Goal: Navigation & Orientation: Find specific page/section

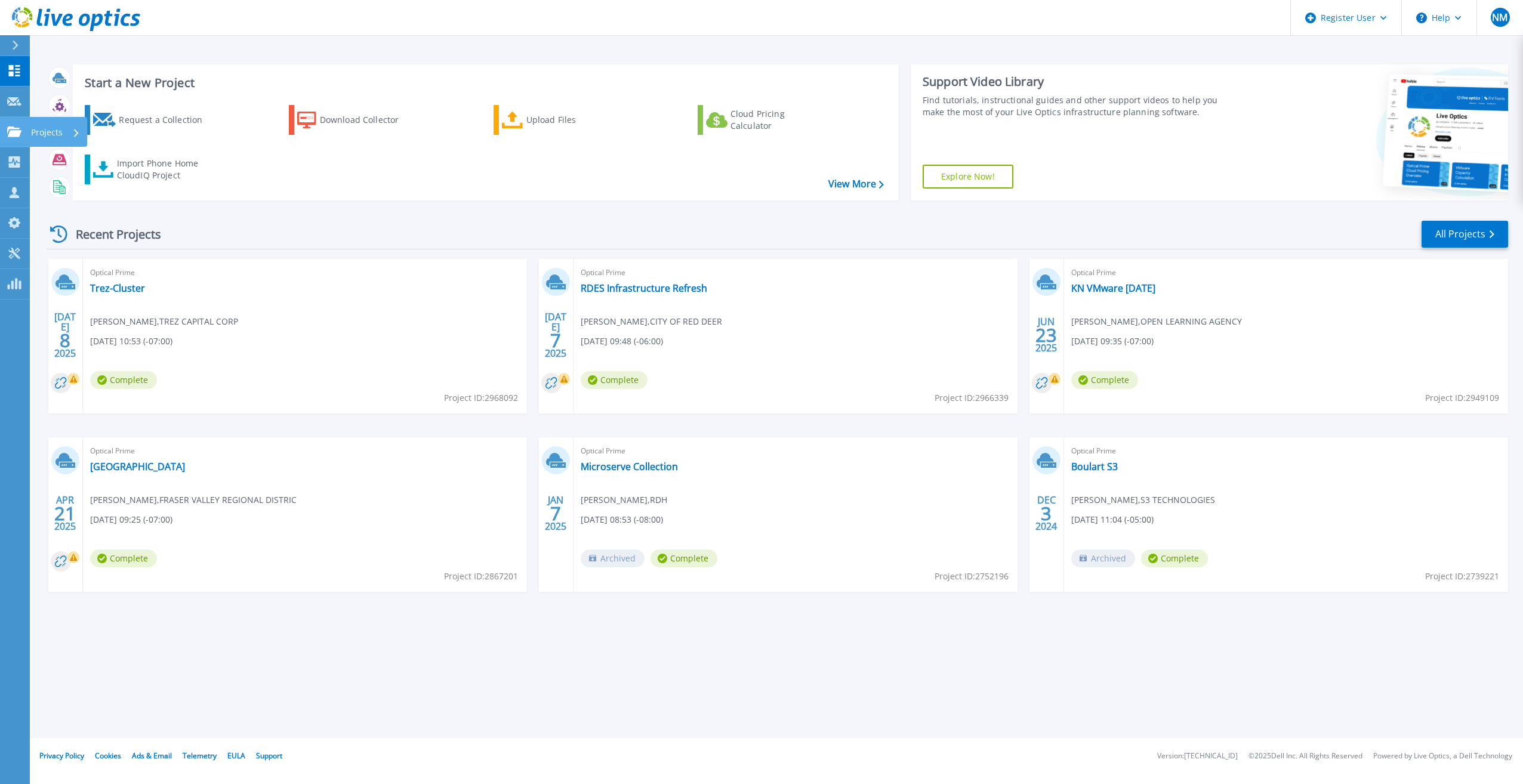
click at [18, 132] on icon at bounding box center [15, 131] width 15 height 10
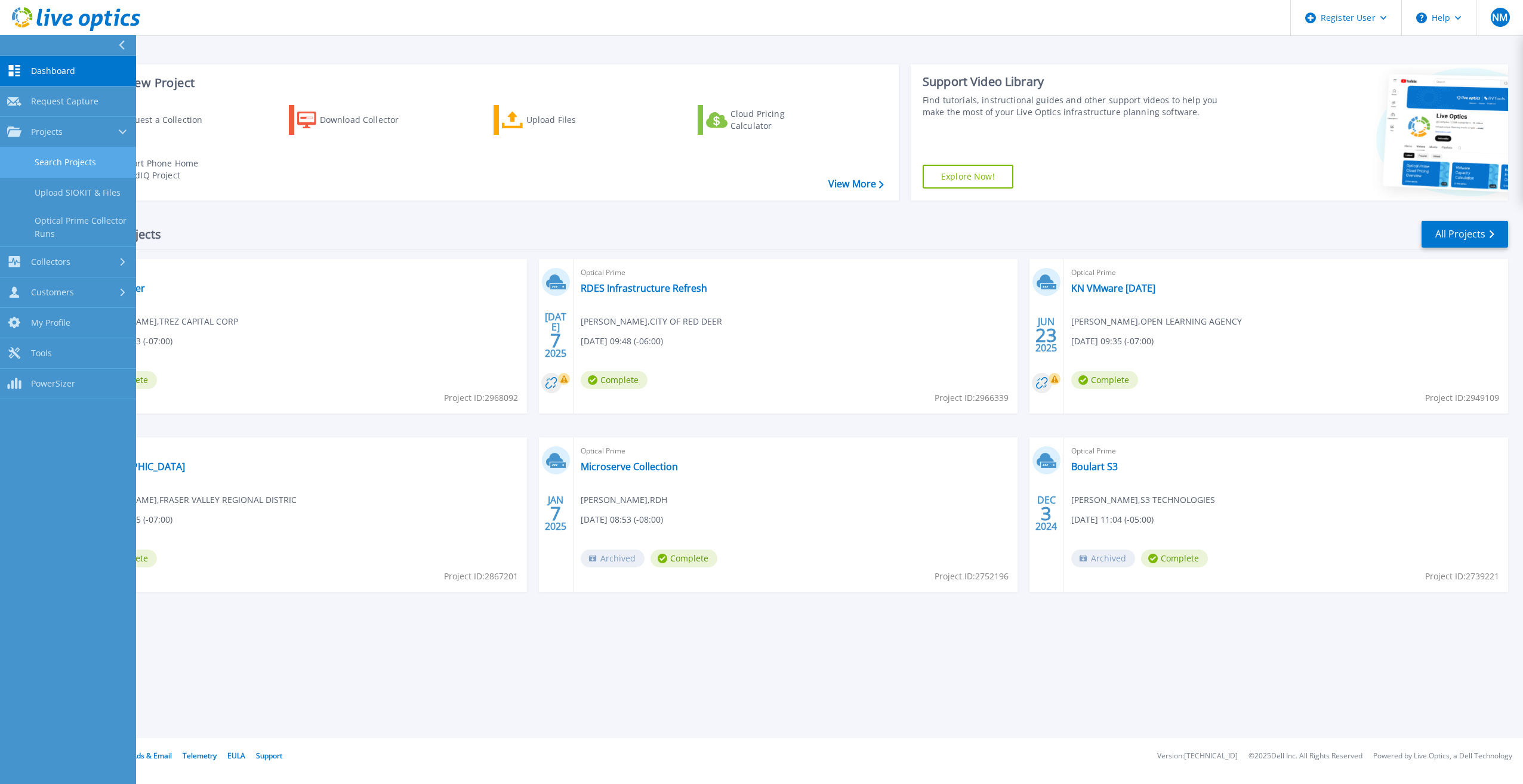
click at [77, 165] on link "Search Projects" at bounding box center [68, 163] width 136 height 31
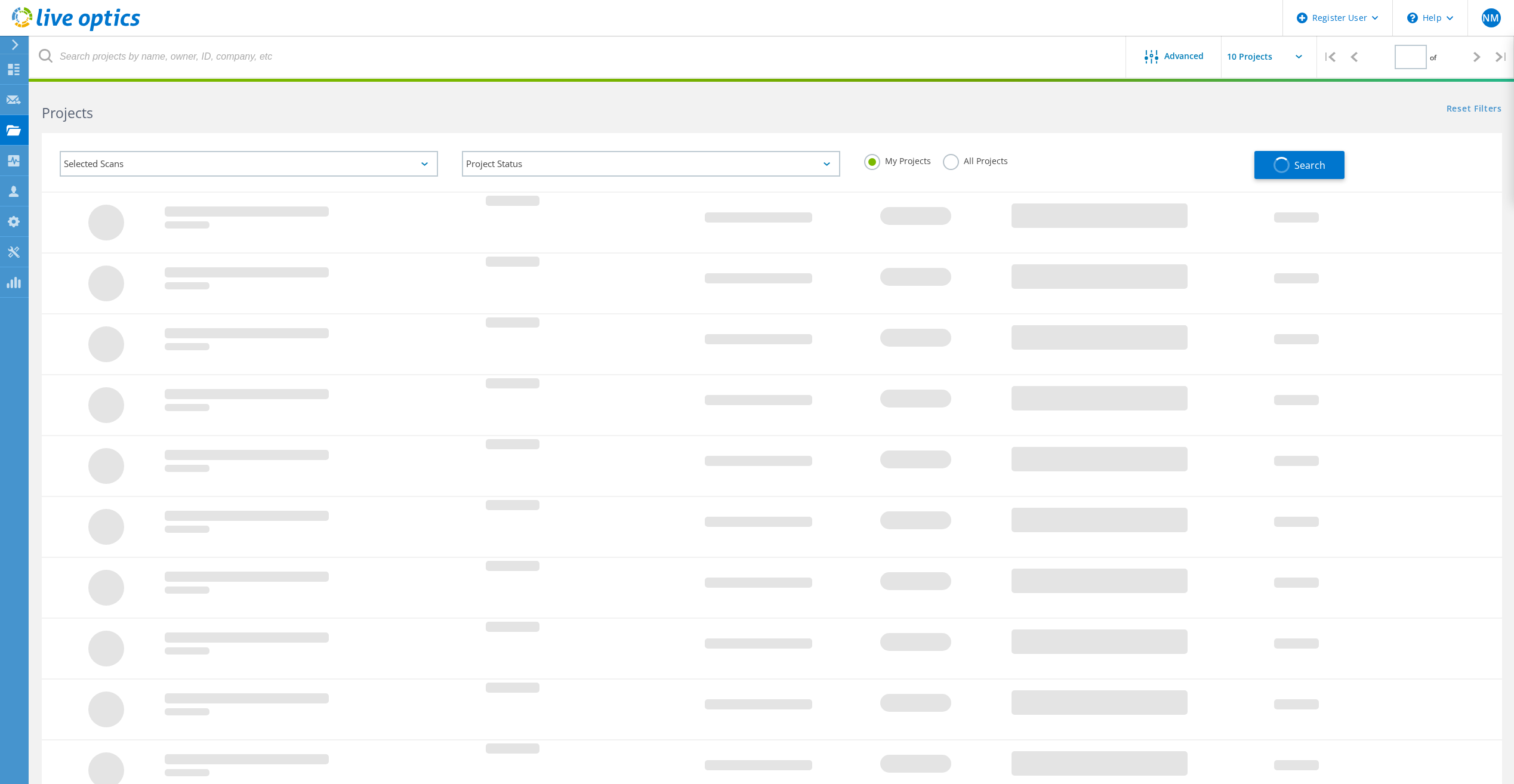
type input "1"
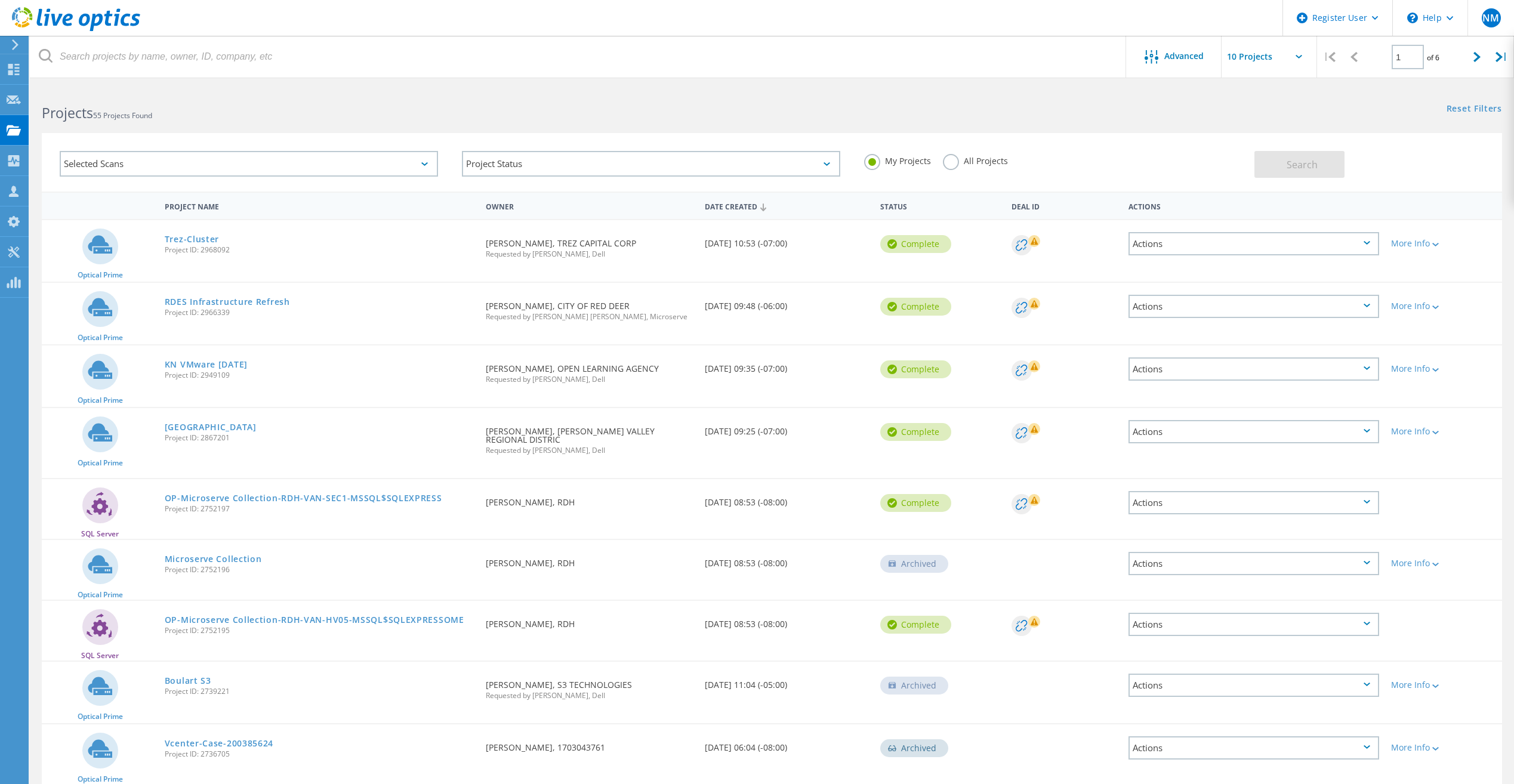
click at [237, 160] on div "Selected Scans" at bounding box center [249, 163] width 378 height 26
click at [588, 107] on h2 "Projects 55 Projects Found" at bounding box center [401, 113] width 718 height 20
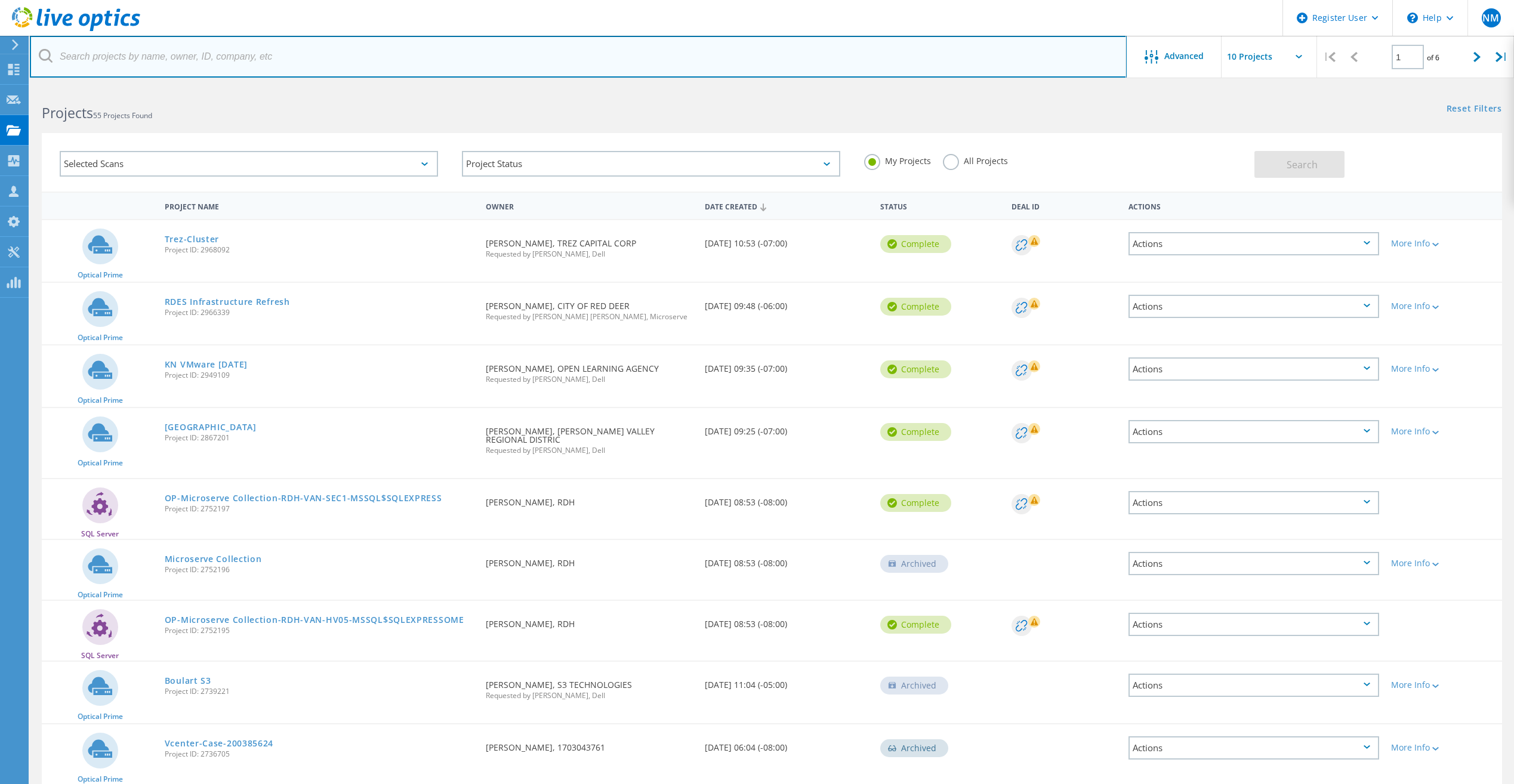
click at [201, 44] on input "text" at bounding box center [578, 56] width 1097 height 42
type input "Triumf"
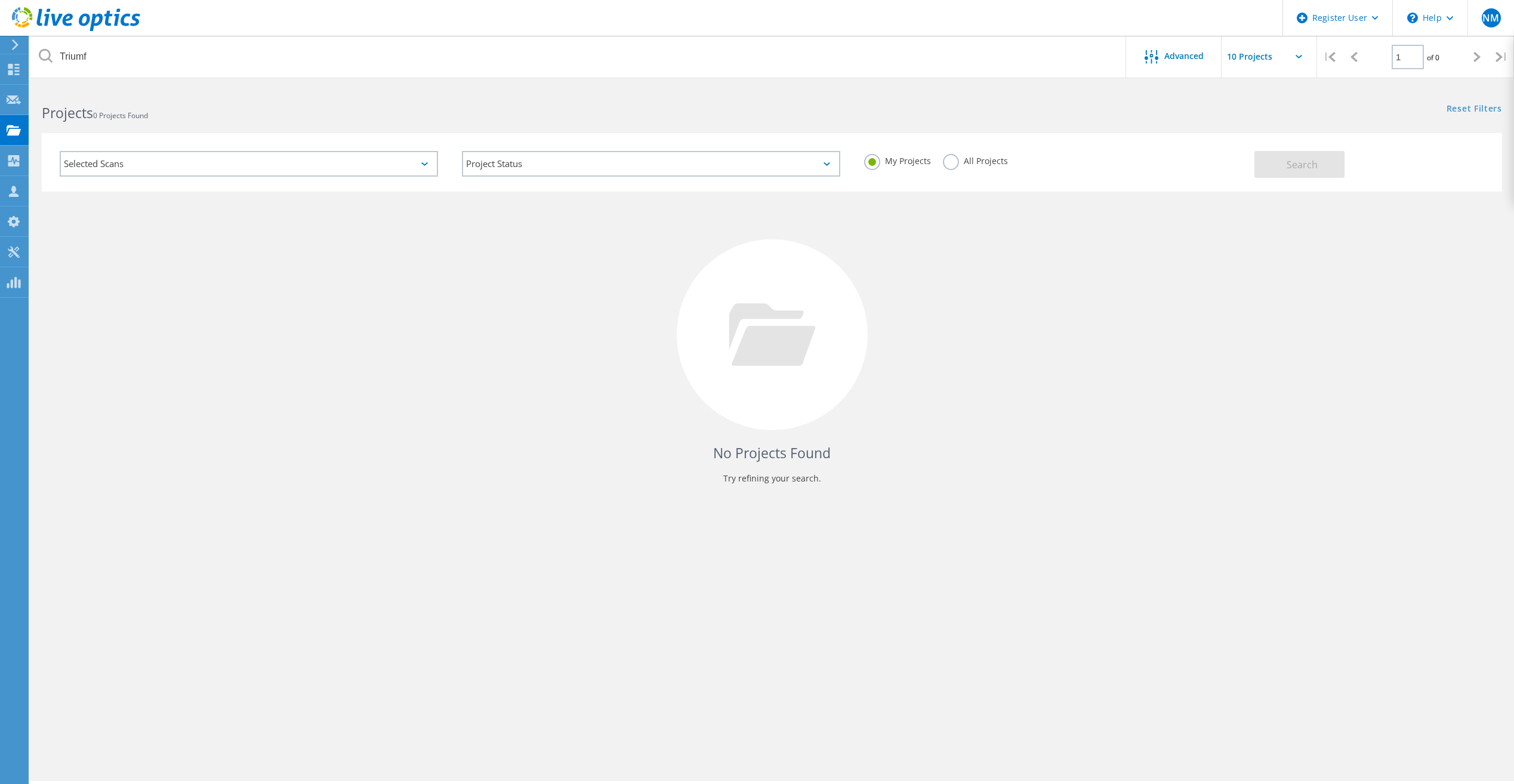
click at [953, 163] on label "All Projects" at bounding box center [975, 159] width 65 height 11
click at [0, 0] on input "All Projects" at bounding box center [0, 0] width 0 height 0
click at [1297, 158] on span "Search" at bounding box center [1302, 165] width 31 height 13
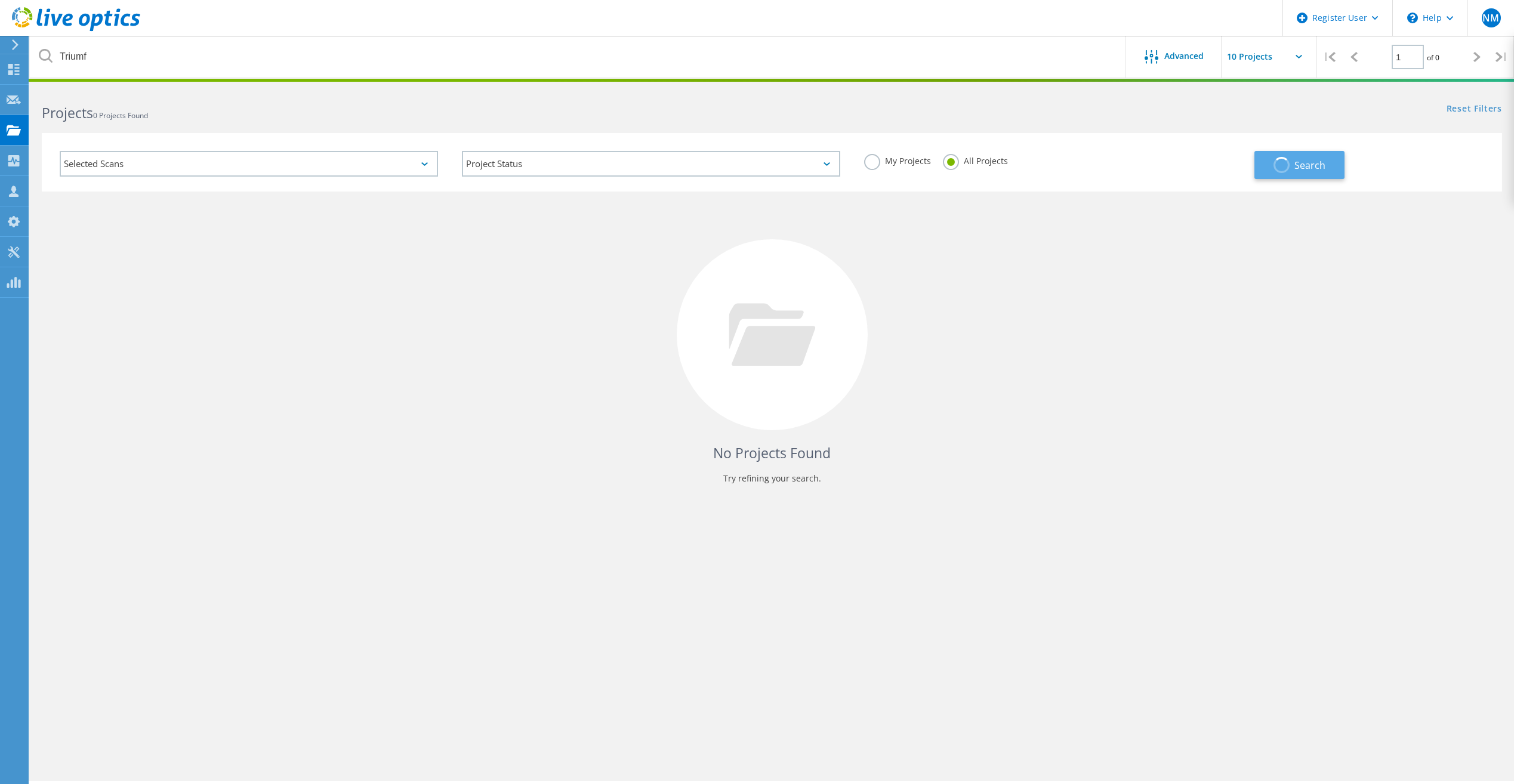
click at [1295, 157] on button "Search" at bounding box center [1299, 165] width 90 height 28
click at [1172, 45] on div "Advanced" at bounding box center [1174, 56] width 96 height 42
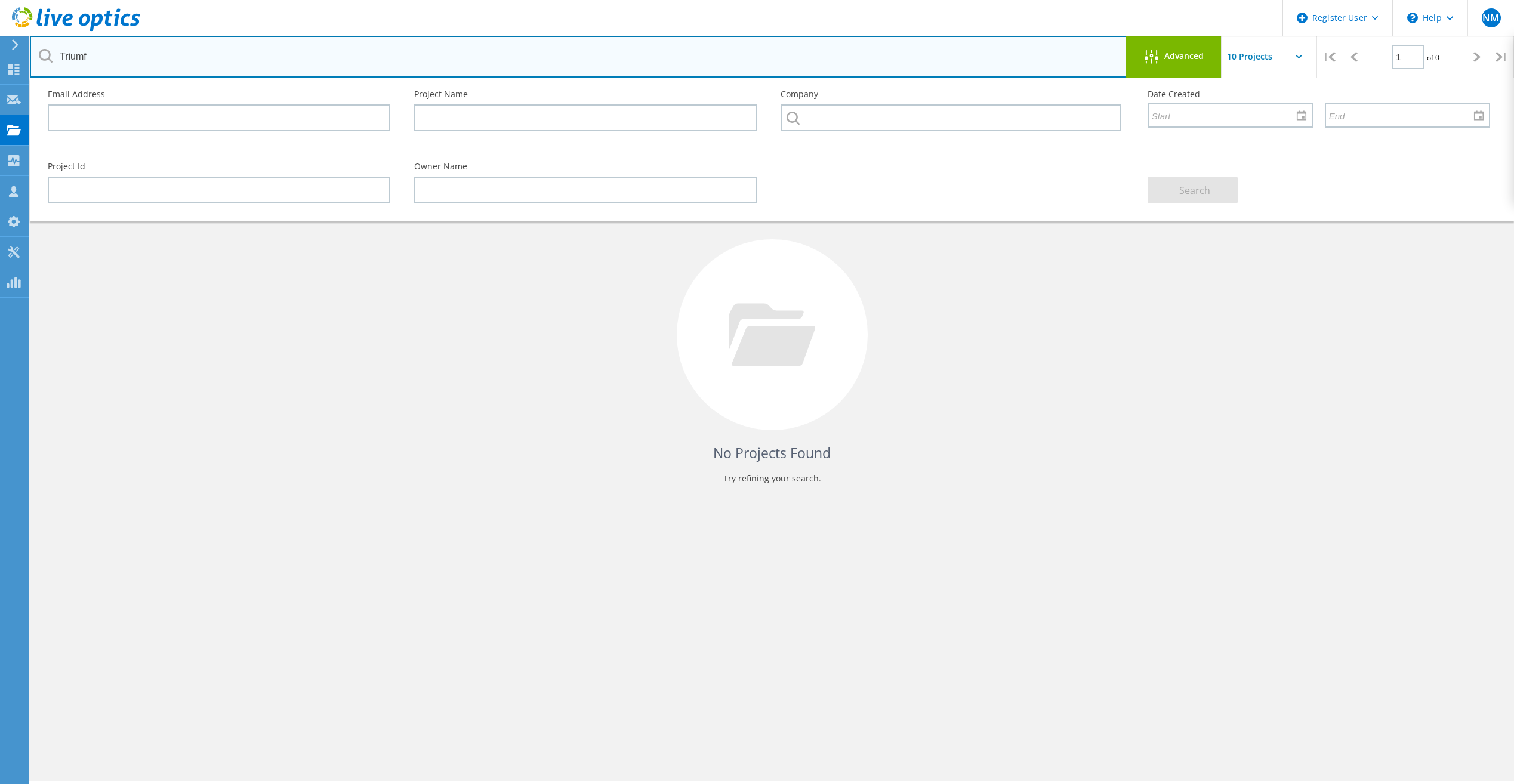
drag, startPoint x: 110, startPoint y: 55, endPoint x: -3, endPoint y: 63, distance: 113.3
click at [0, 63] on html "Register User \n Help Explore Helpful Articles Contact Support NM Dell User Ner…" at bounding box center [757, 408] width 1514 height 817
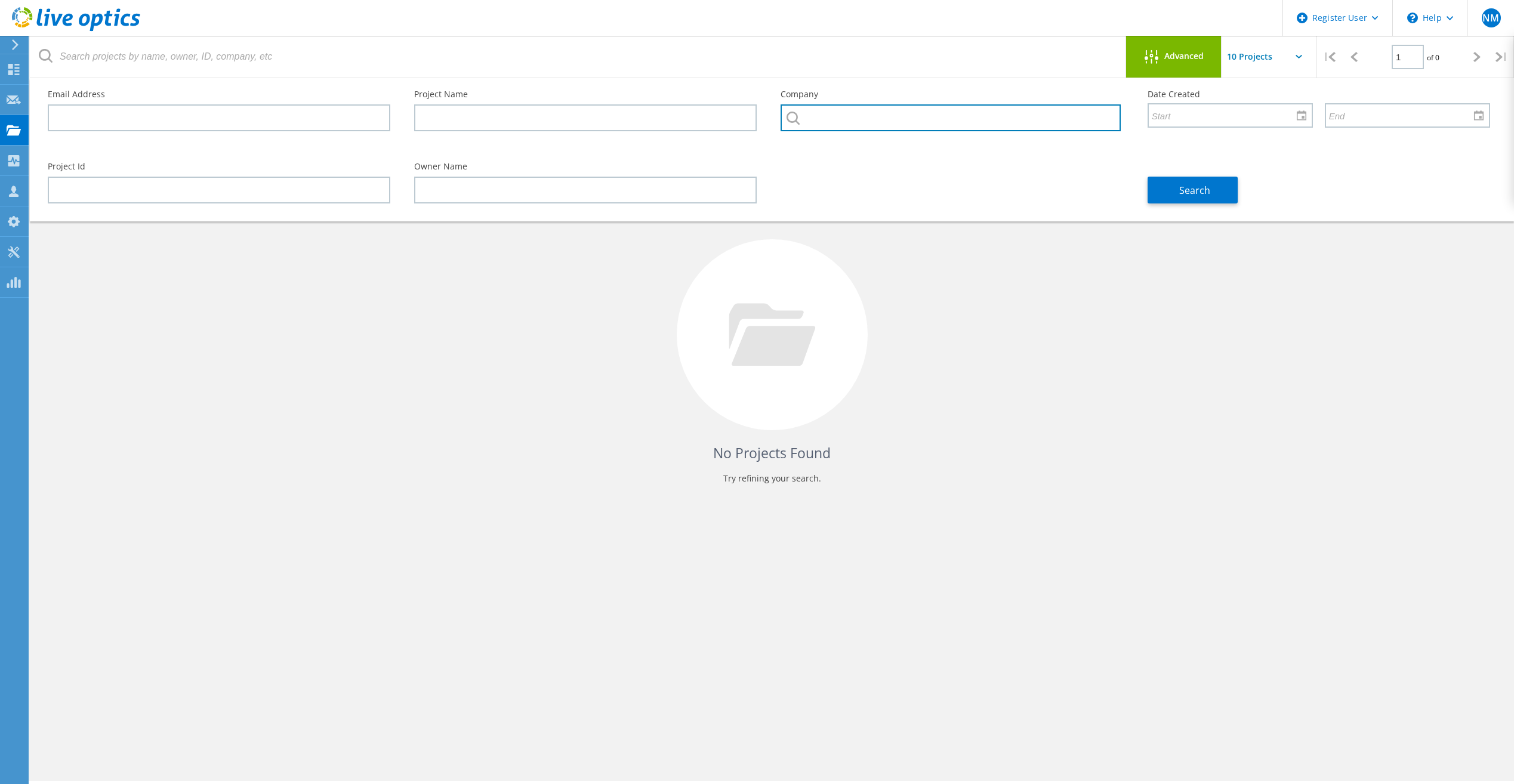
click at [831, 116] on input "text" at bounding box center [950, 118] width 340 height 27
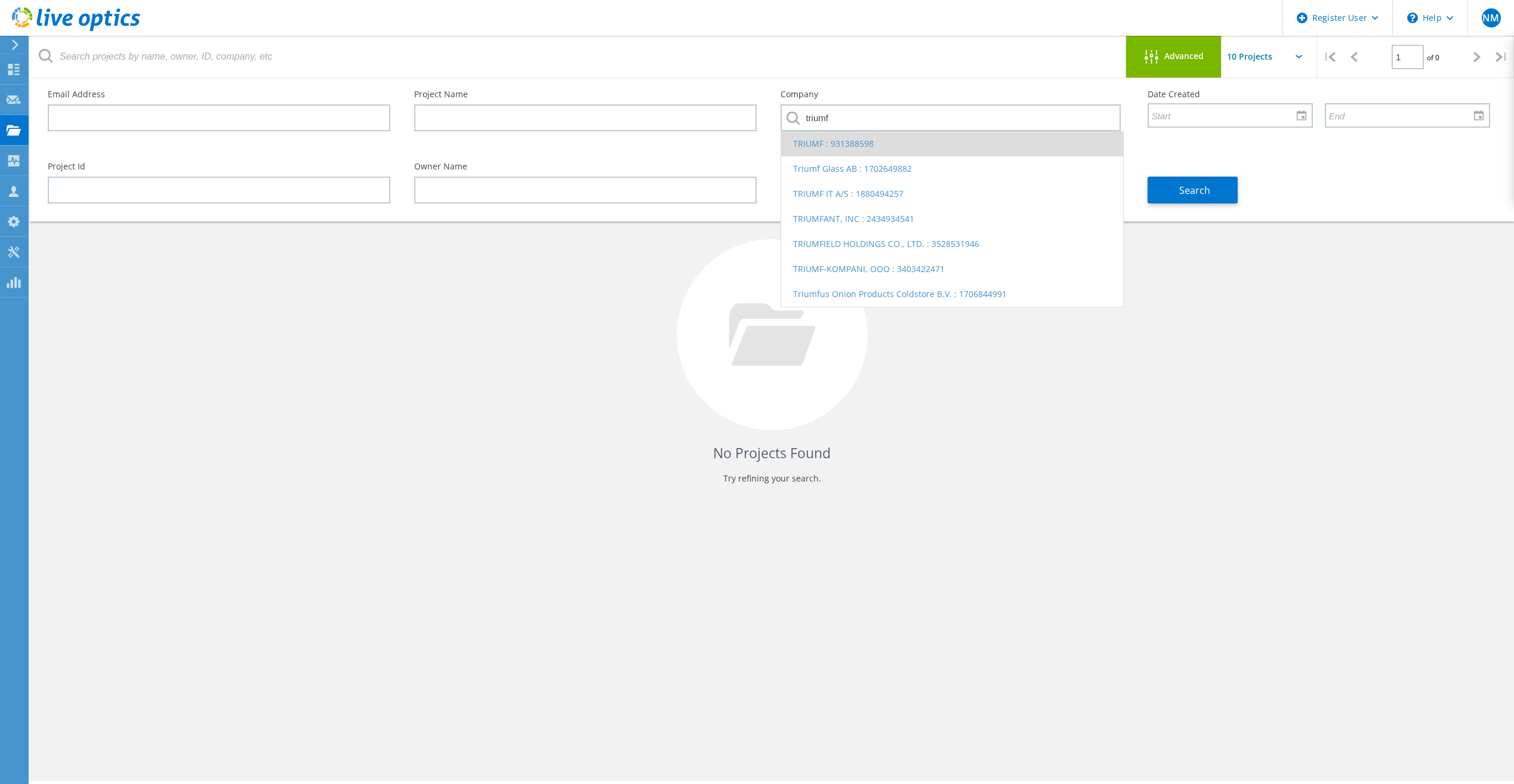
click at [842, 143] on li "TRIUMF : 931388598" at bounding box center [952, 144] width 342 height 25
type input "TRIUMF : 931388598"
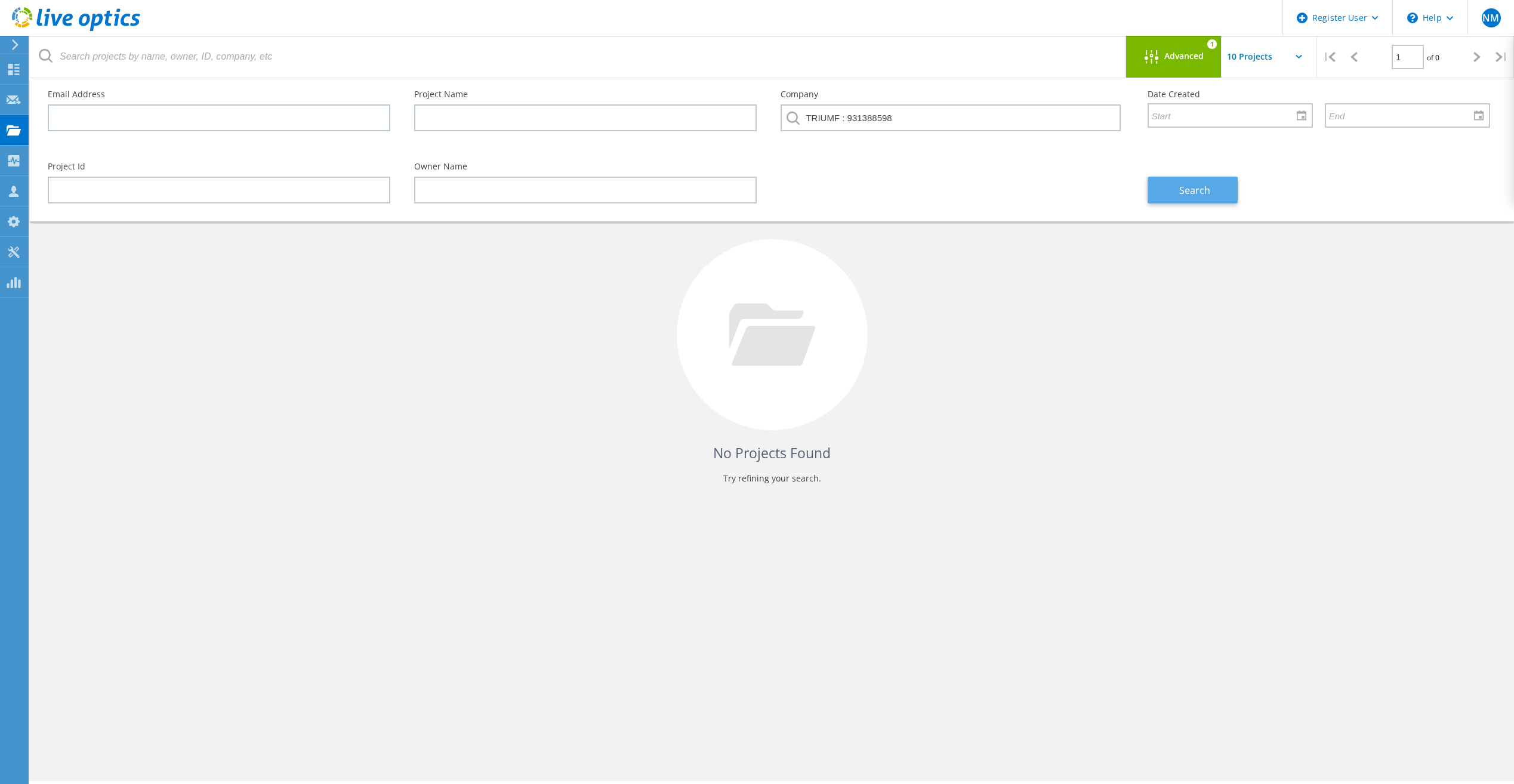
click at [1221, 183] on button "Search" at bounding box center [1192, 190] width 90 height 27
click at [1307, 59] on input "text" at bounding box center [1281, 56] width 120 height 42
click at [1060, 213] on div "Project Id Owner Name Search" at bounding box center [769, 183] width 1466 height 65
click at [991, 110] on input "TRIUMF : 931388598" at bounding box center [950, 118] width 340 height 27
click at [1291, 112] on div at bounding box center [1230, 115] width 165 height 25
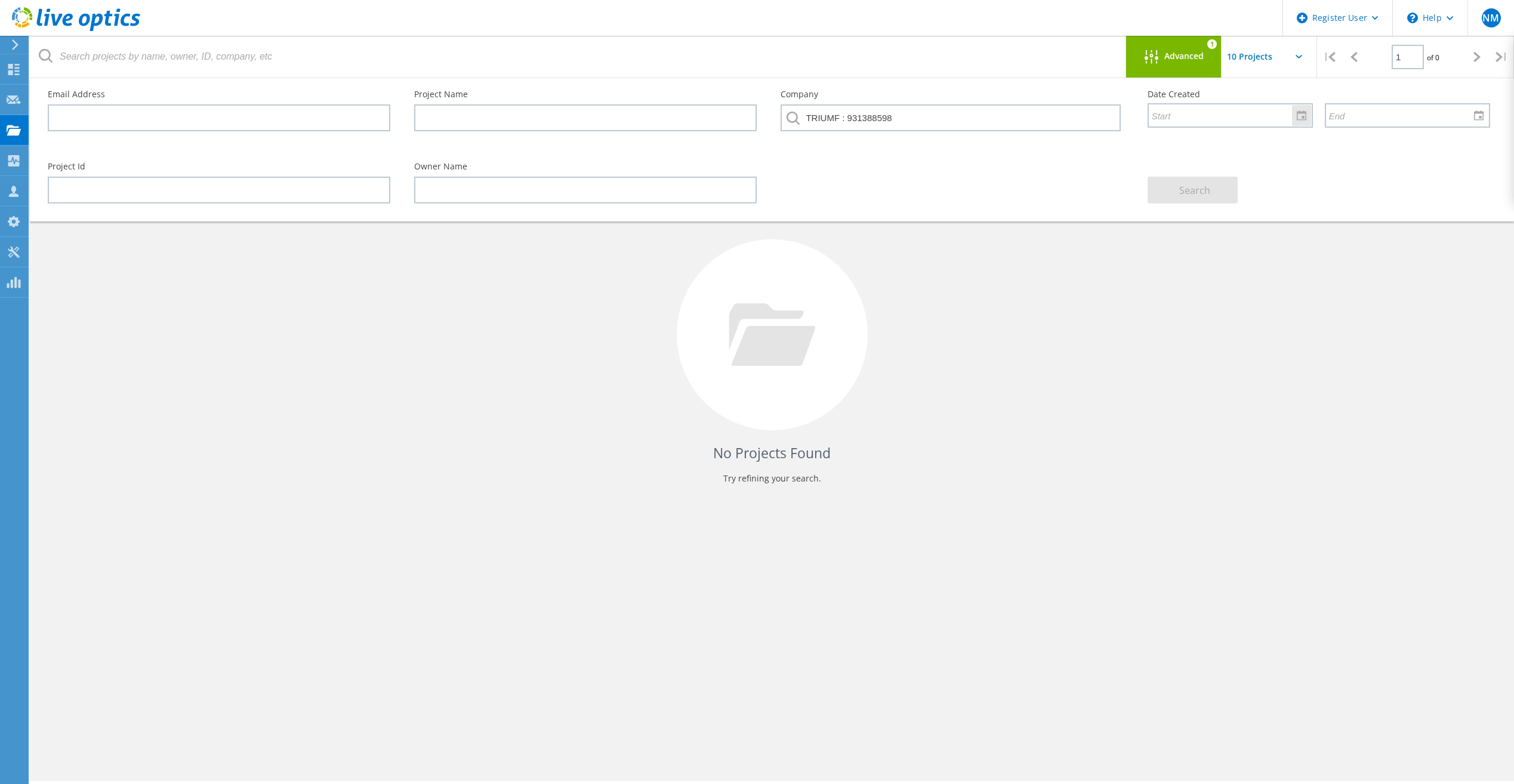
click at [1299, 114] on div at bounding box center [1301, 115] width 19 height 21
click at [1251, 156] on span "August 2025" at bounding box center [1249, 157] width 32 height 11
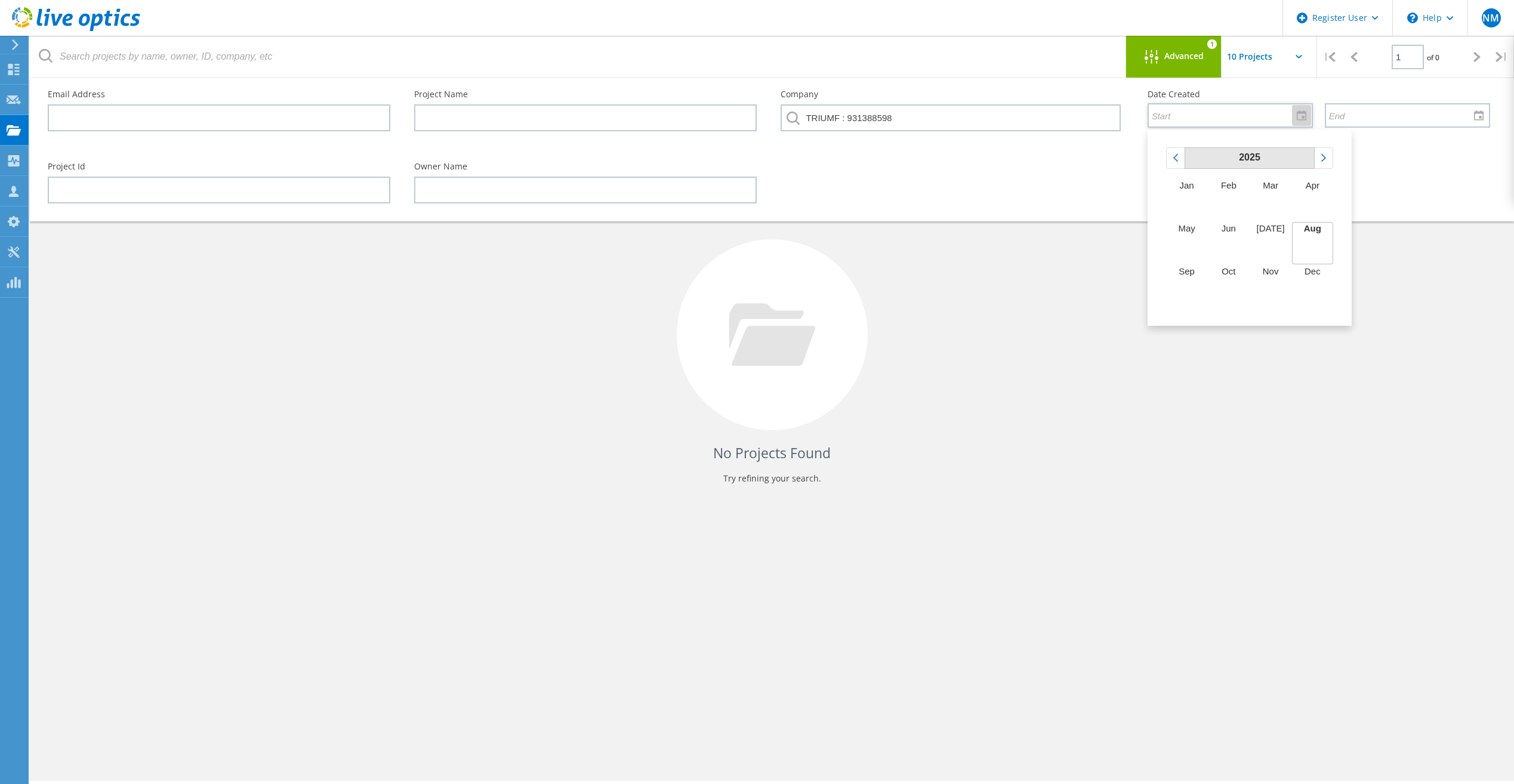
click at [1251, 155] on span "2025" at bounding box center [1249, 157] width 21 height 11
click at [1238, 193] on td "2020" at bounding box center [1228, 200] width 42 height 43
click at [1183, 196] on td "Jan" at bounding box center [1186, 200] width 42 height 43
click at [1249, 213] on span "8" at bounding box center [1249, 218] width 5 height 10
type input "1/8/2020"
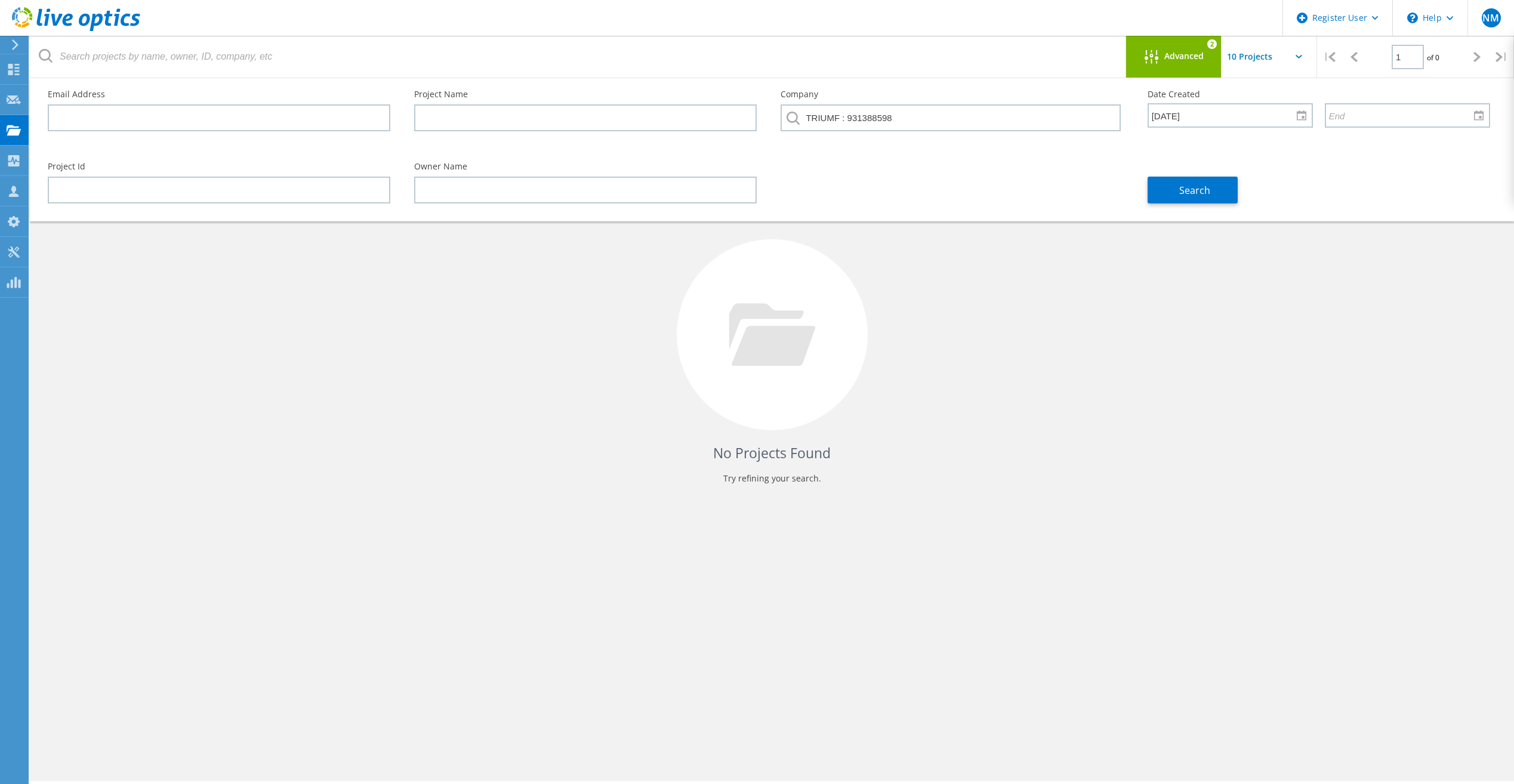
click at [1160, 61] on div at bounding box center [1154, 57] width 20 height 15
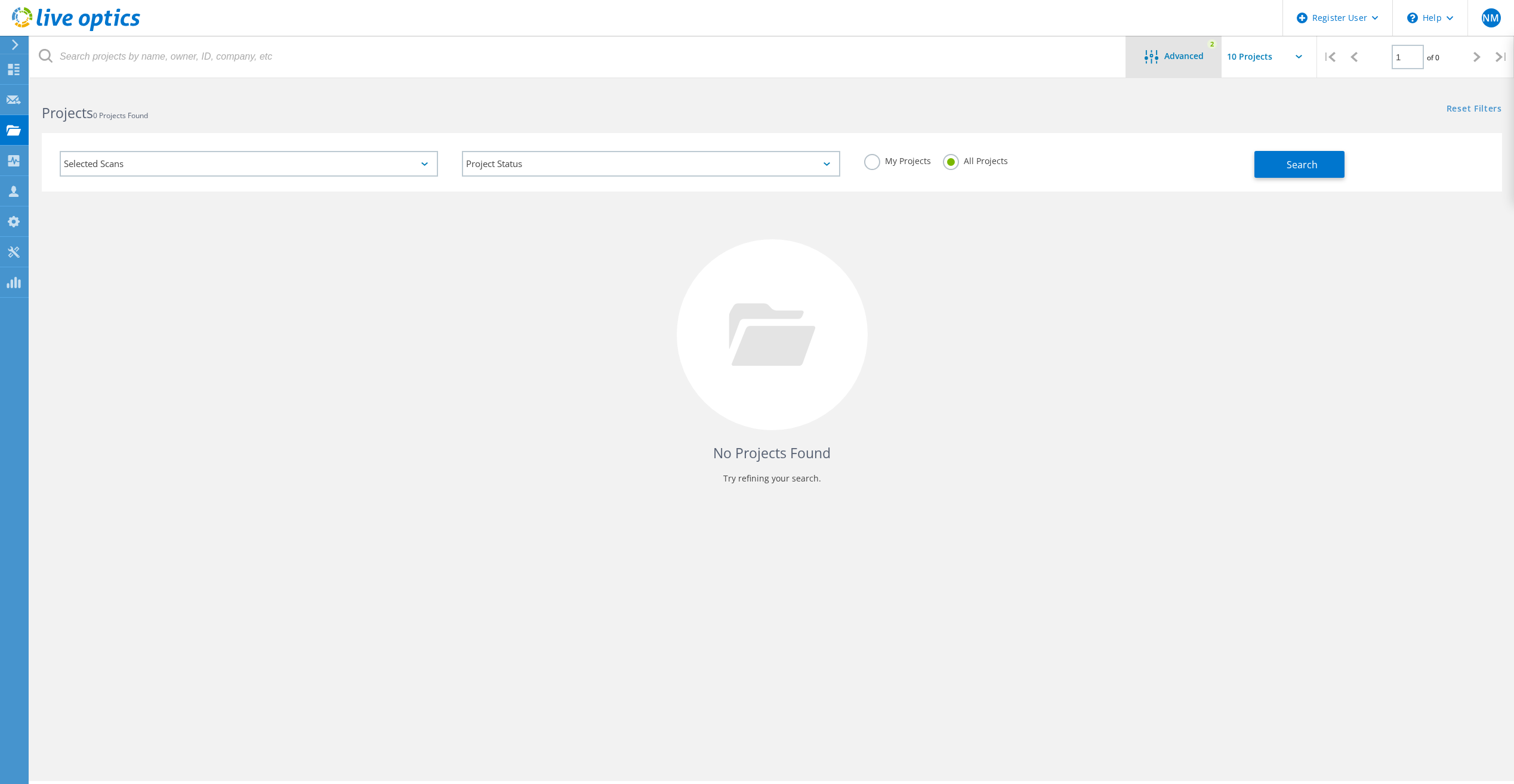
click at [1160, 61] on div at bounding box center [1154, 57] width 20 height 15
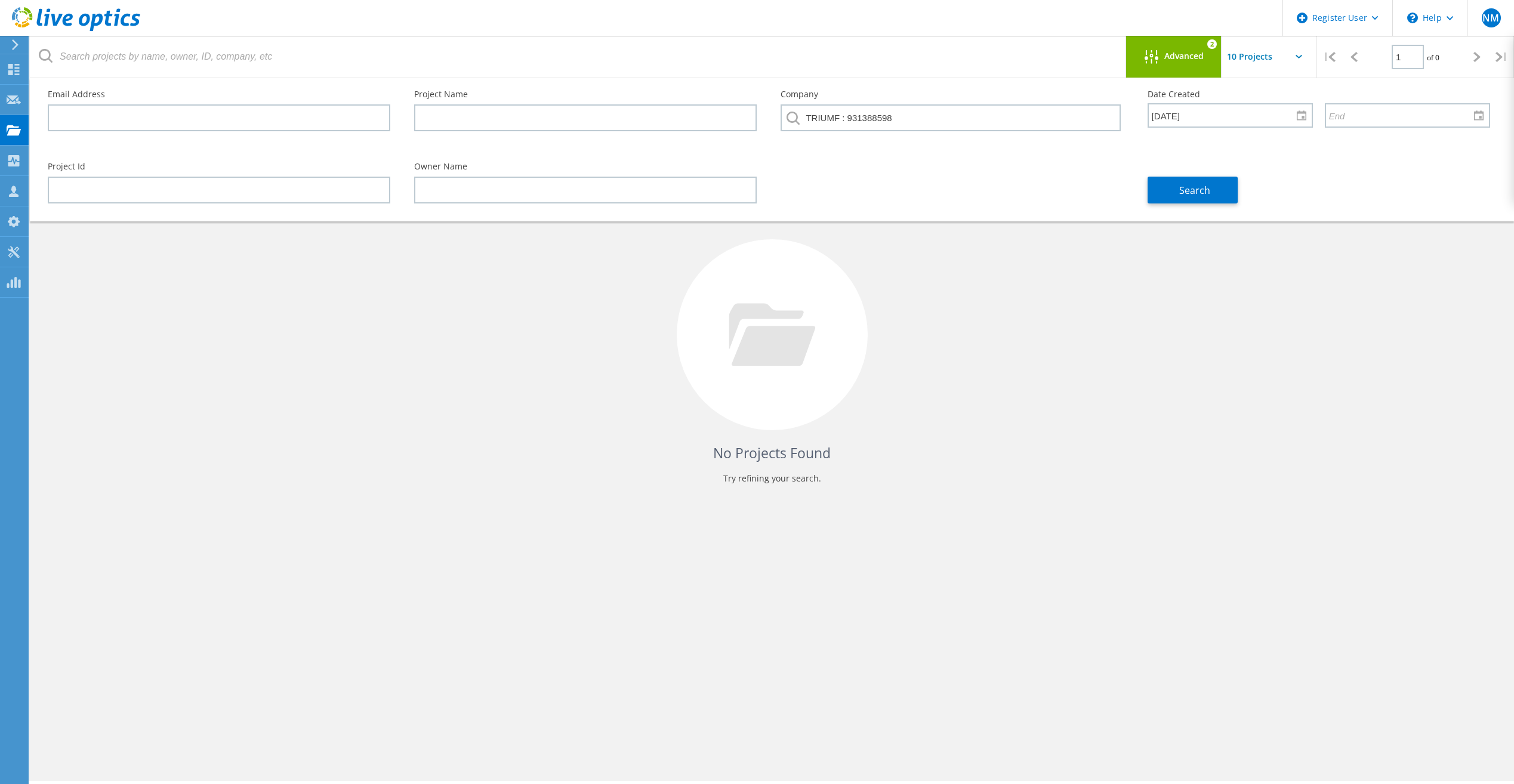
click at [1178, 67] on div "Advanced 2" at bounding box center [1174, 56] width 96 height 42
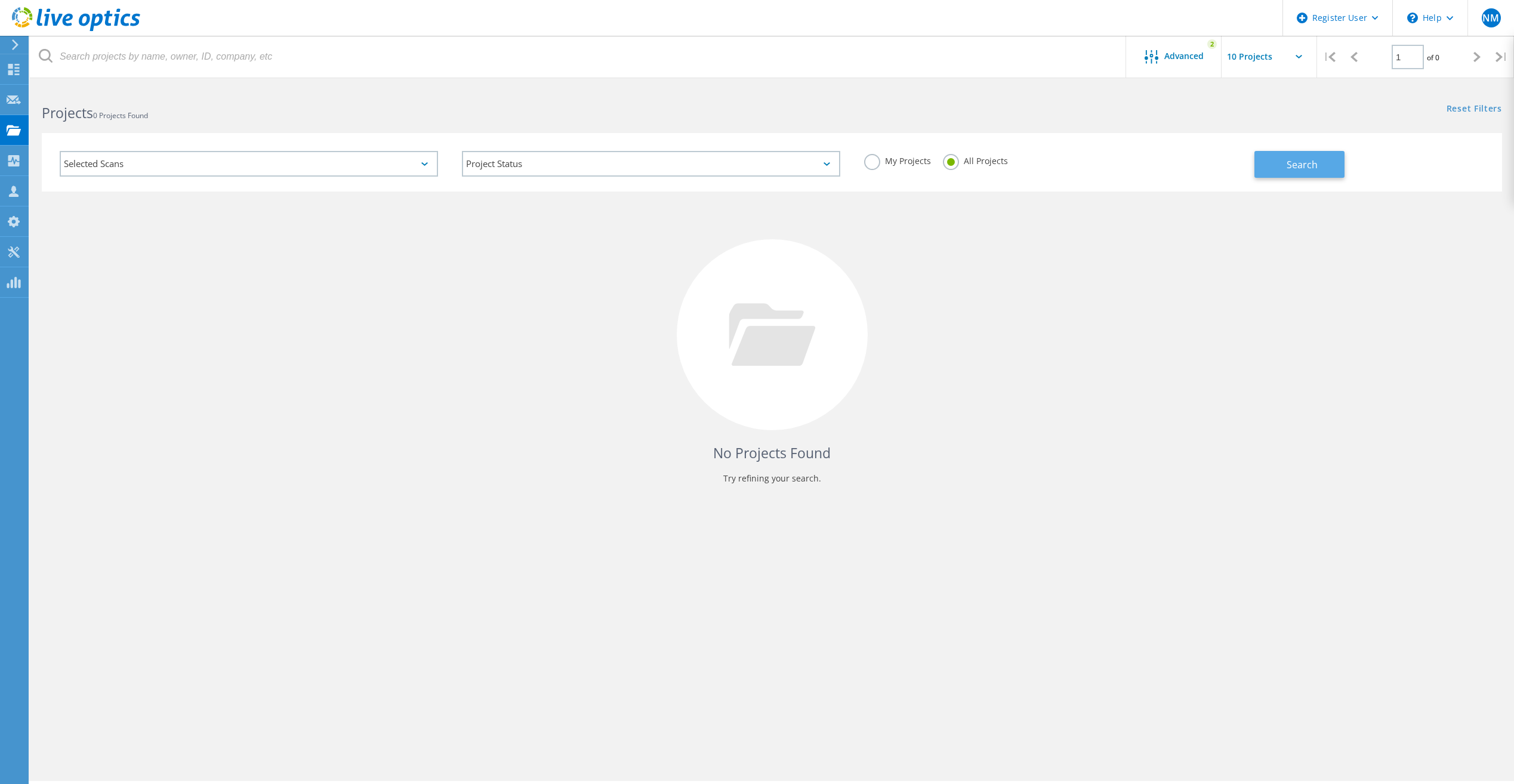
click at [1290, 173] on button "Search" at bounding box center [1299, 164] width 90 height 27
click at [1176, 55] on span "Advanced" at bounding box center [1184, 56] width 39 height 9
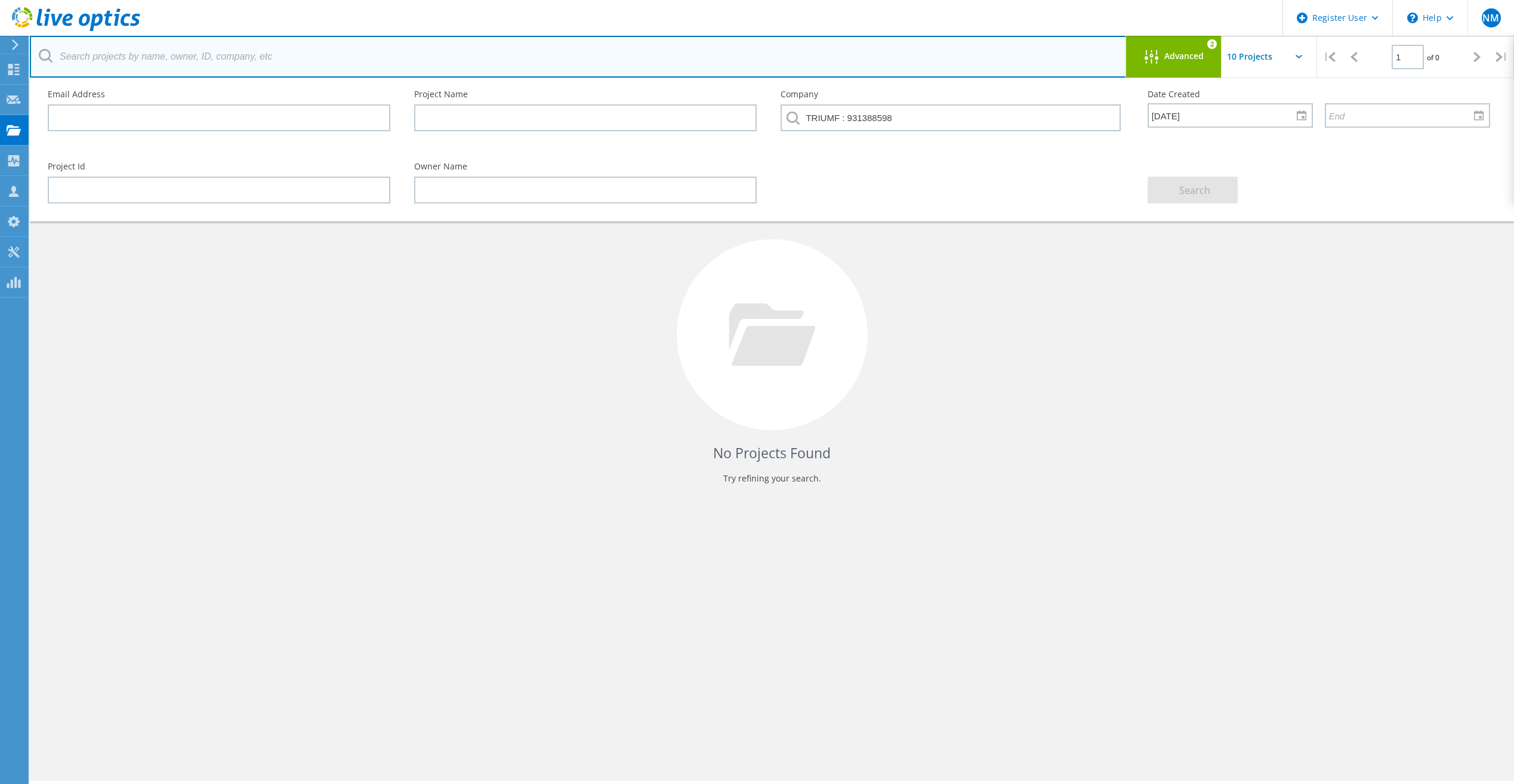
click at [598, 38] on input "text" at bounding box center [578, 56] width 1097 height 42
click at [556, 63] on input "text" at bounding box center [578, 56] width 1097 height 42
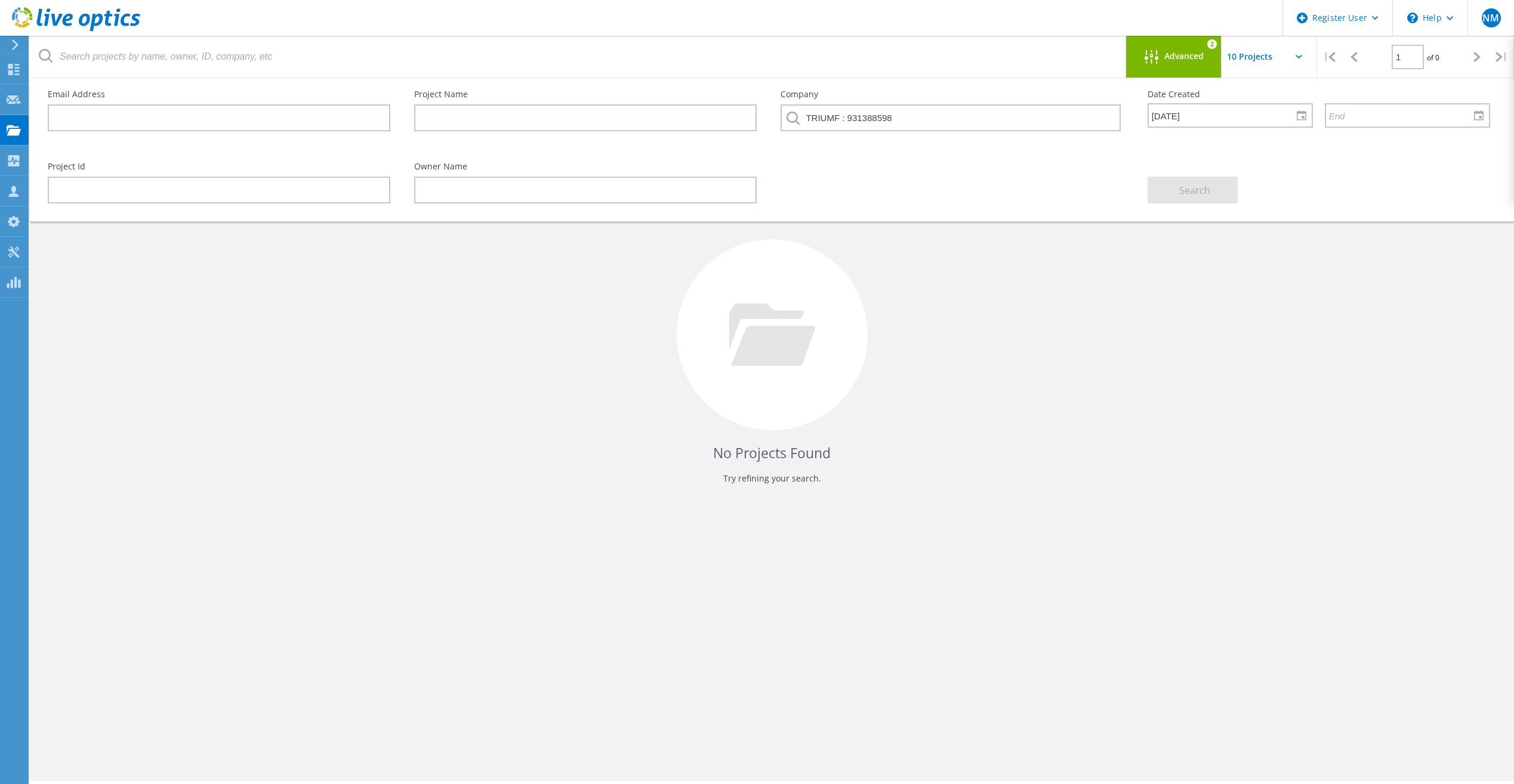
click at [559, 95] on label "Project Name" at bounding box center [585, 94] width 342 height 9
